Goal: Transaction & Acquisition: Book appointment/travel/reservation

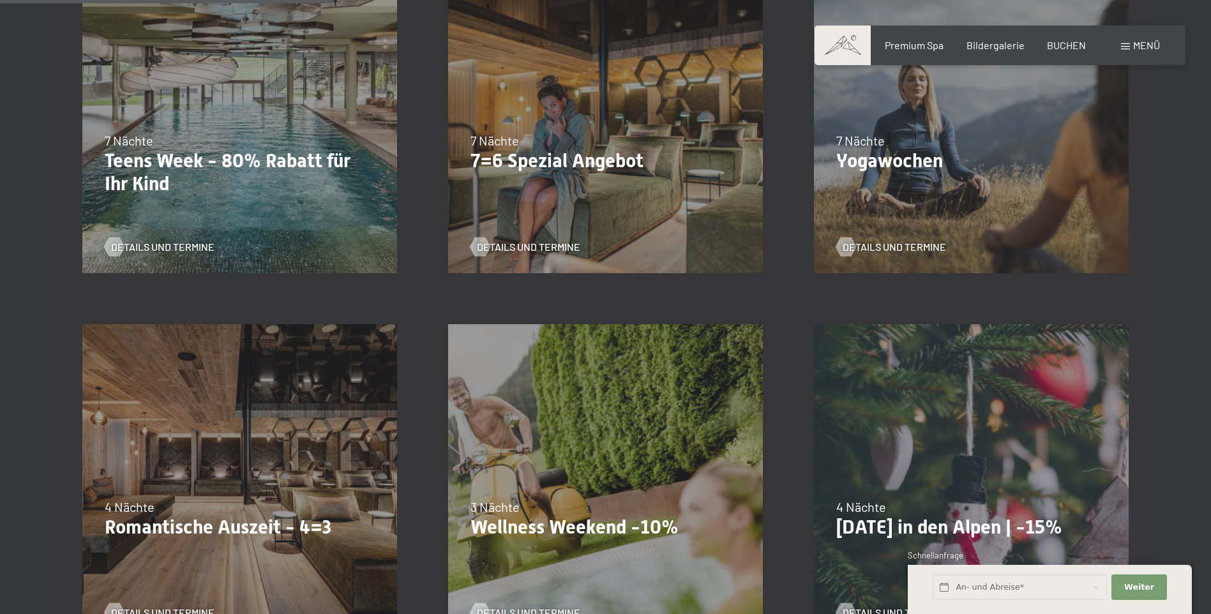
scroll to position [830, 0]
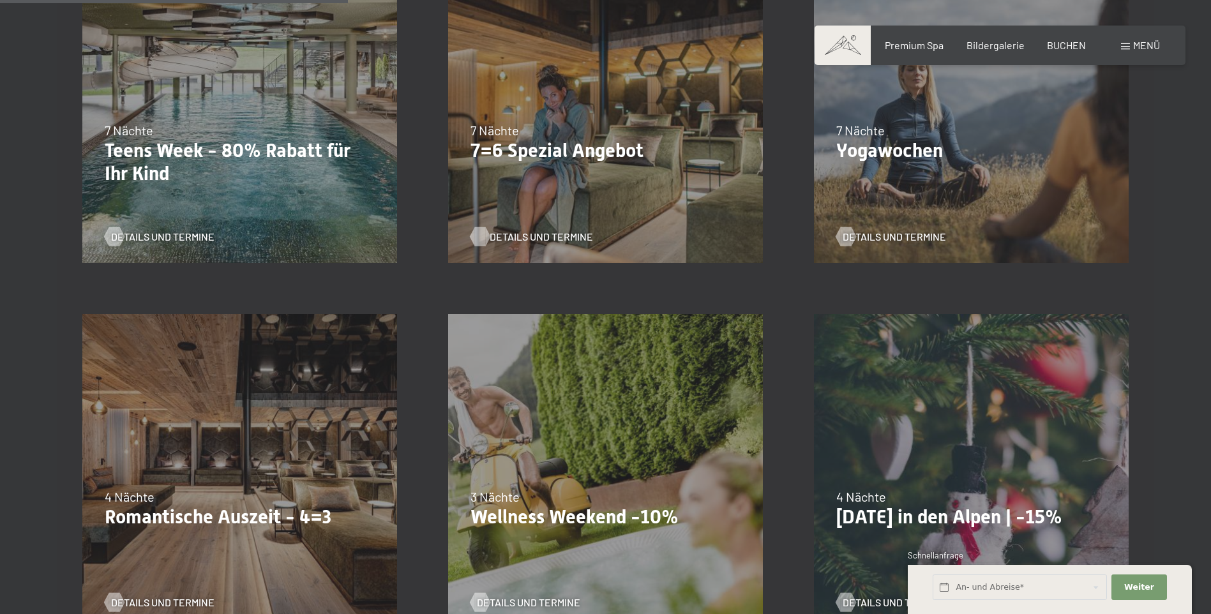
click at [550, 232] on span "Details und Termine" at bounding box center [541, 237] width 103 height 14
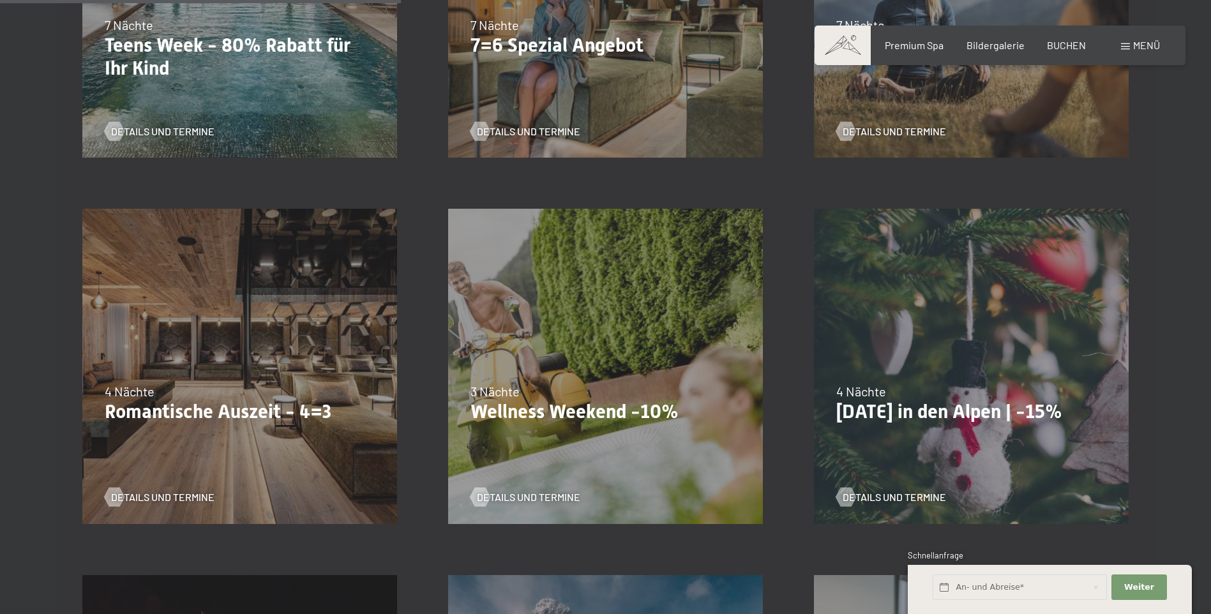
scroll to position [958, 0]
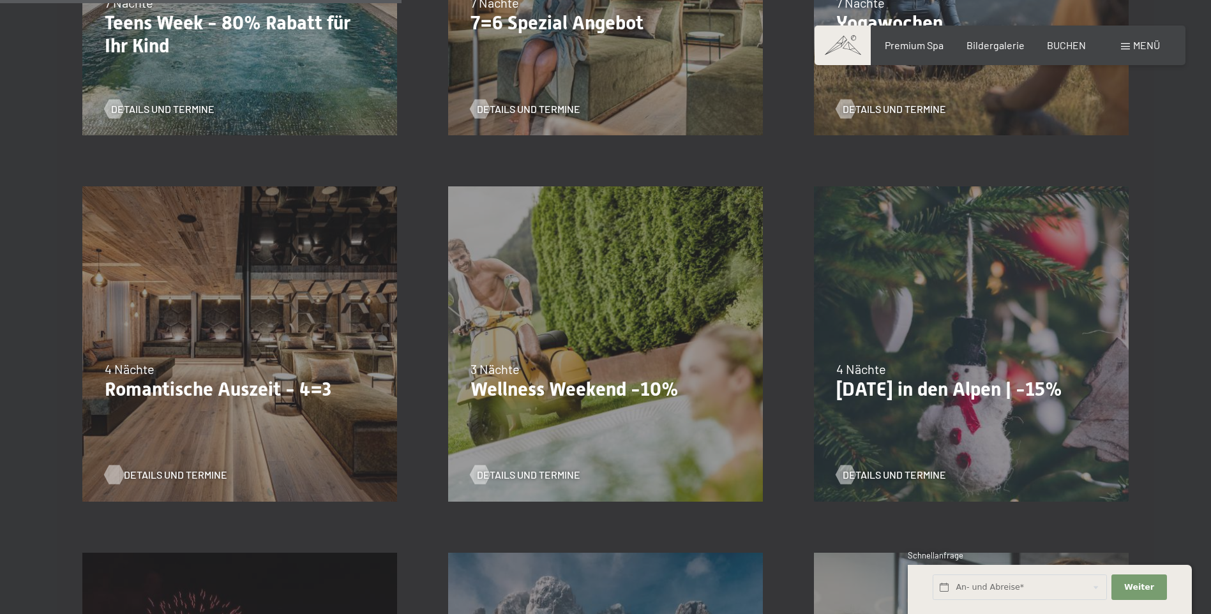
click at [181, 474] on span "Details und Termine" at bounding box center [175, 475] width 103 height 14
click at [554, 392] on p "Wellness Weekend -10%" at bounding box center [606, 389] width 270 height 23
click at [518, 475] on span "Details und Termine" at bounding box center [541, 475] width 103 height 14
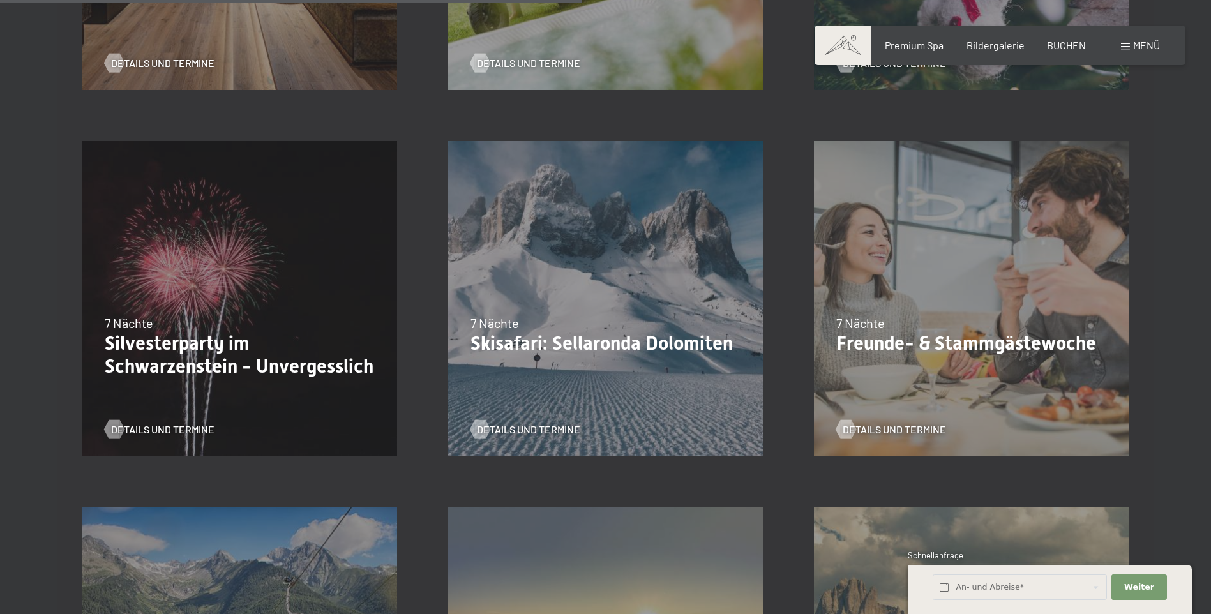
scroll to position [1405, 0]
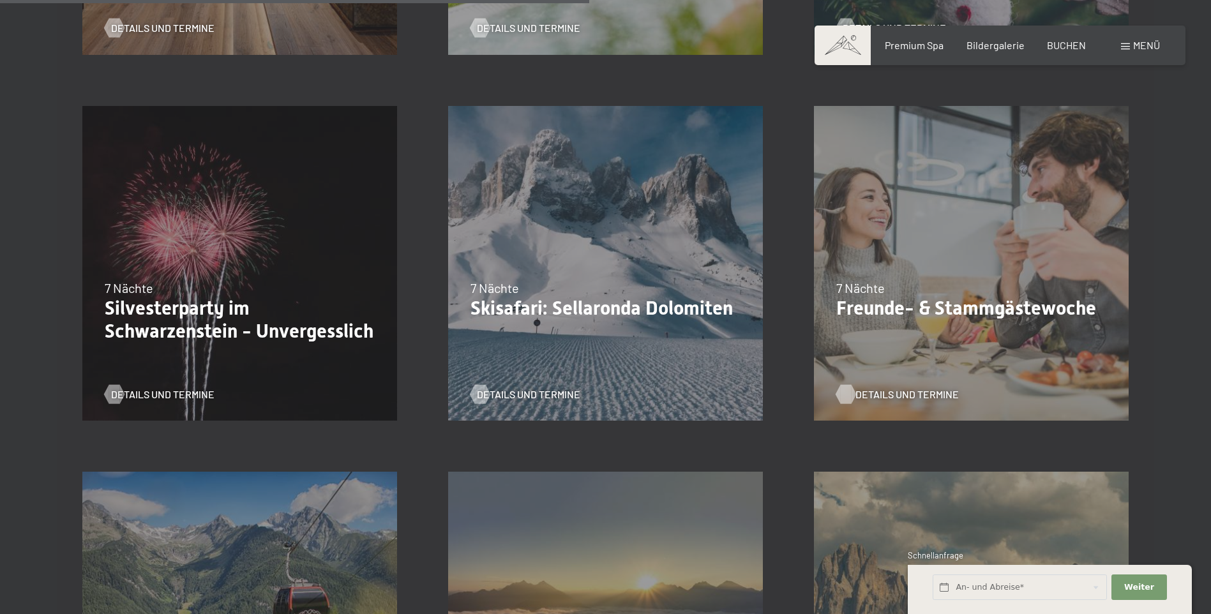
click at [888, 394] on span "Details und Termine" at bounding box center [907, 395] width 103 height 14
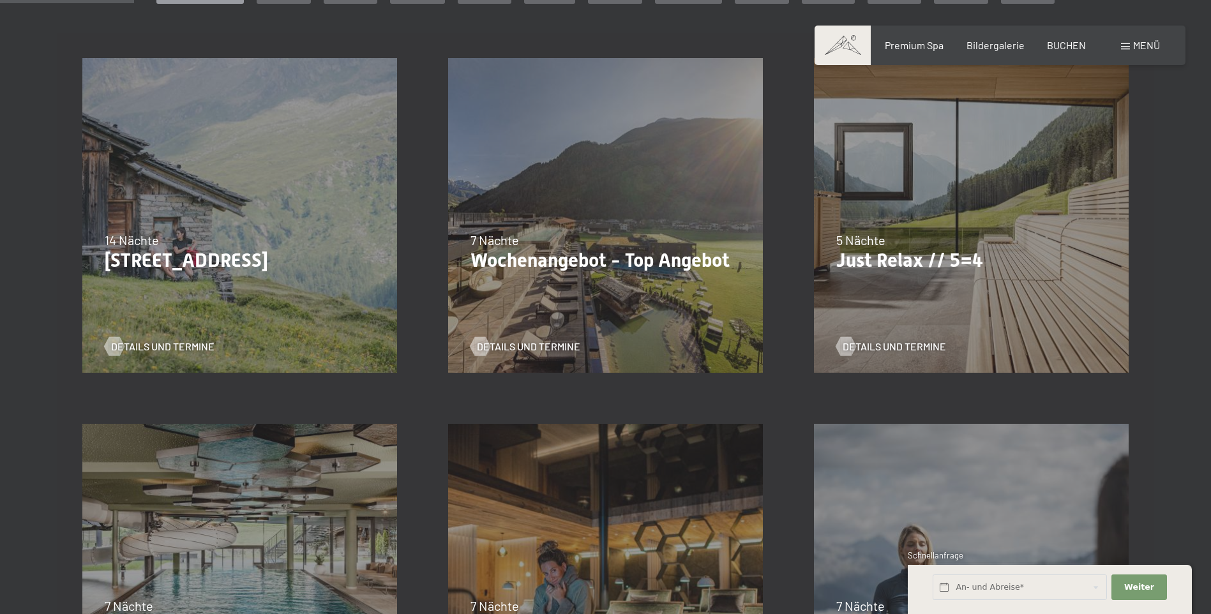
scroll to position [319, 0]
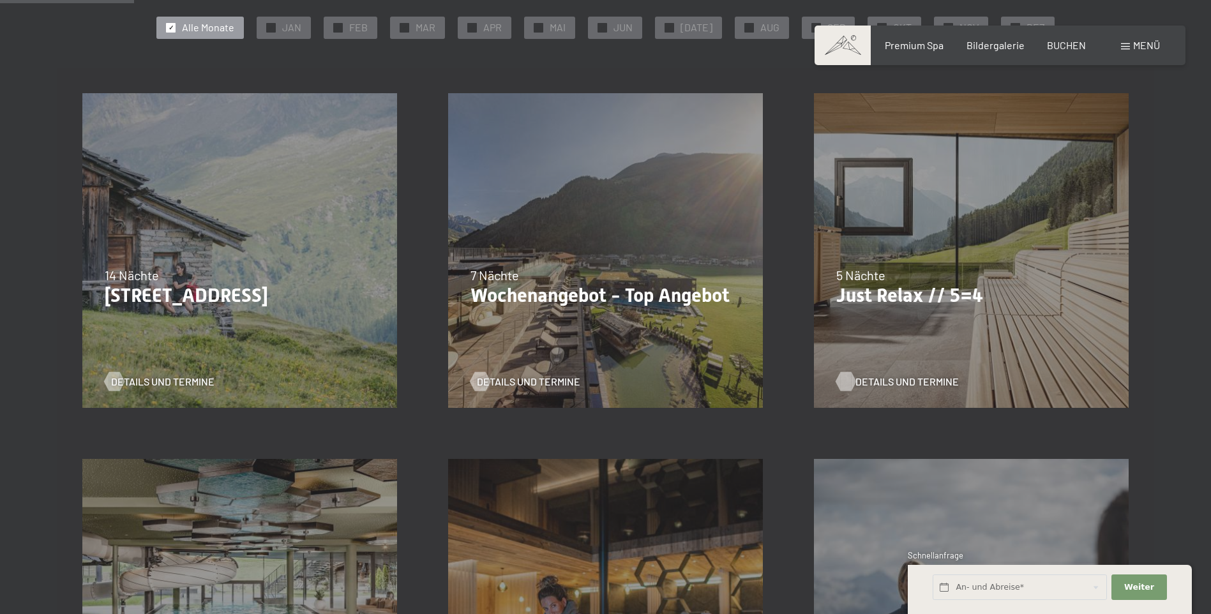
click at [872, 380] on span "Details und Termine" at bounding box center [907, 382] width 103 height 14
